Goal: Transaction & Acquisition: Purchase product/service

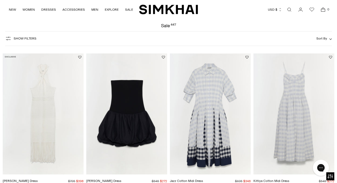
scroll to position [222, 0]
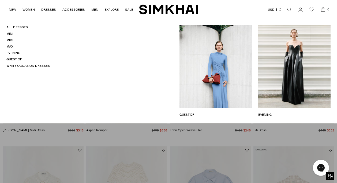
click at [42, 10] on link "DRESSES" at bounding box center [48, 10] width 15 height 12
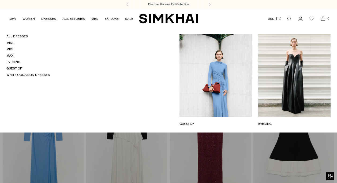
click at [12, 43] on link "Mini" at bounding box center [9, 43] width 7 height 4
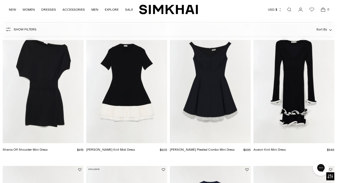
scroll to position [488, 0]
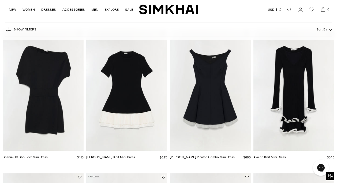
click at [0, 0] on img "Avalon Knit Mini Dress" at bounding box center [0, 0] width 0 height 0
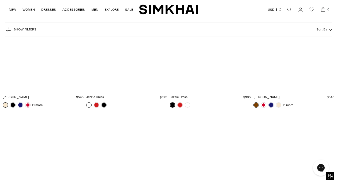
scroll to position [1776, 0]
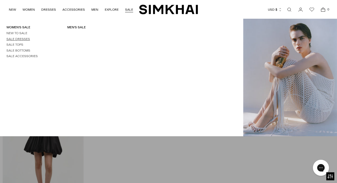
click at [16, 39] on link "Sale Dresses" at bounding box center [18, 39] width 24 height 4
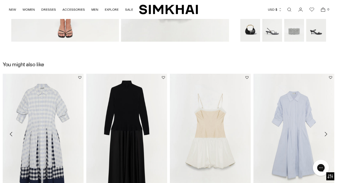
scroll to position [487, 0]
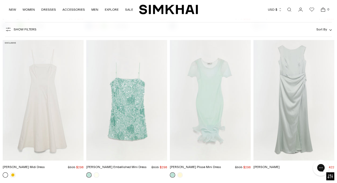
scroll to position [1669, 0]
click at [0, 0] on img "Jett Plisse Mini Dress" at bounding box center [0, 0] width 0 height 0
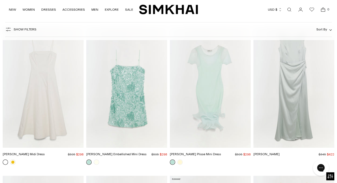
scroll to position [1682, 0]
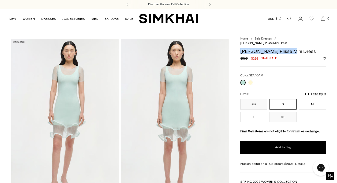
drag, startPoint x: 287, startPoint y: 45, endPoint x: 241, endPoint y: 49, distance: 46.5
click at [241, 49] on h1 "[PERSON_NAME] Plisse Mini Dress" at bounding box center [283, 51] width 86 height 5
copy h1 "[PERSON_NAME] Plisse Mini Dress"
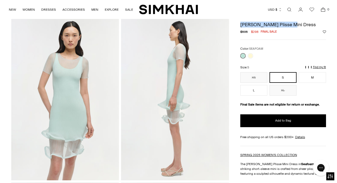
scroll to position [177, 0]
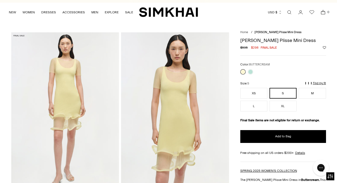
scroll to position [11, 0]
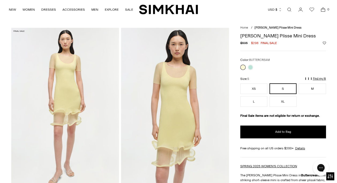
click at [250, 70] on div at bounding box center [246, 68] width 15 height 8
click at [252, 87] on button "XS" at bounding box center [253, 89] width 27 height 11
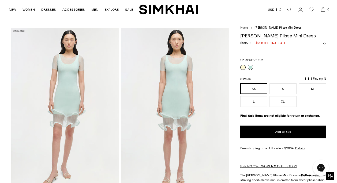
click at [249, 69] on link at bounding box center [250, 67] width 5 height 5
